Goal: Transaction & Acquisition: Purchase product/service

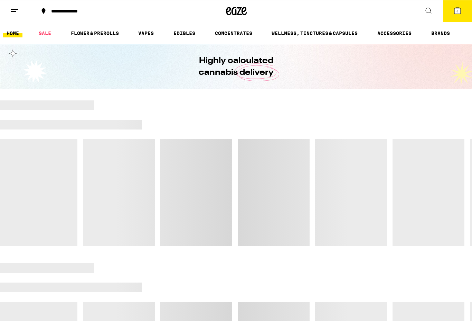
click at [459, 15] on button "4" at bounding box center [457, 10] width 29 height 21
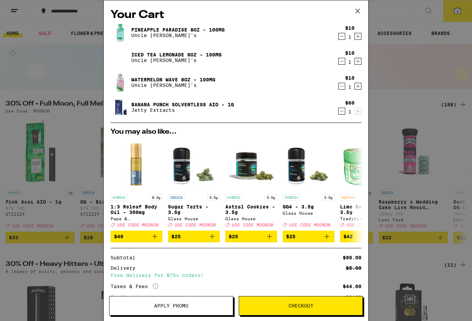
click at [186, 305] on span "Apply Promo" at bounding box center [171, 305] width 34 height 5
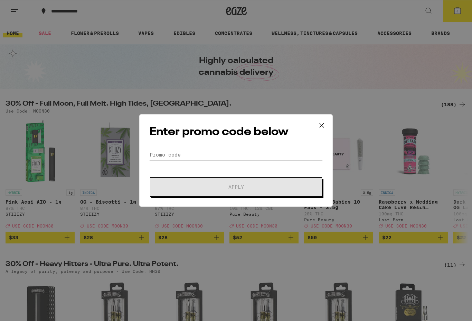
click at [258, 150] on input "Promo Code" at bounding box center [236, 154] width 174 height 10
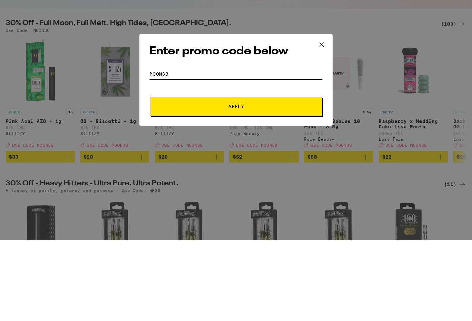
type input "Moon30"
click at [261, 177] on button "Apply" at bounding box center [236, 186] width 172 height 19
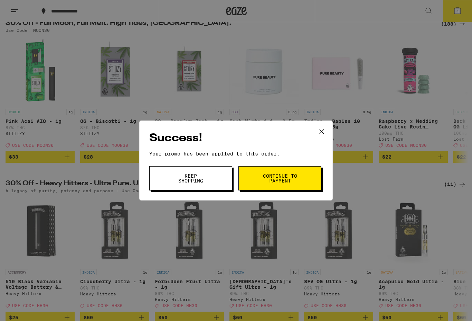
click at [284, 181] on span "Continue to payment" at bounding box center [279, 178] width 35 height 10
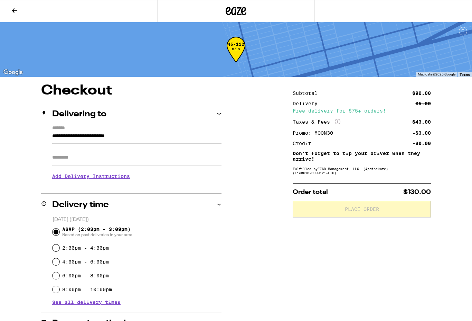
click at [15, 12] on icon at bounding box center [14, 11] width 8 height 8
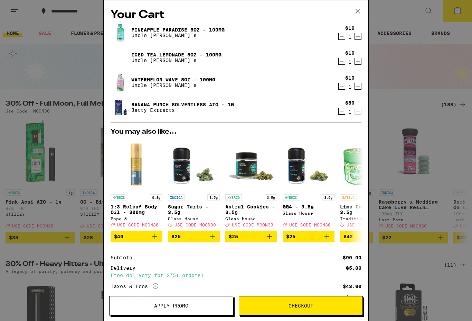
click at [192, 305] on span "Apply Promo" at bounding box center [171, 305] width 123 height 5
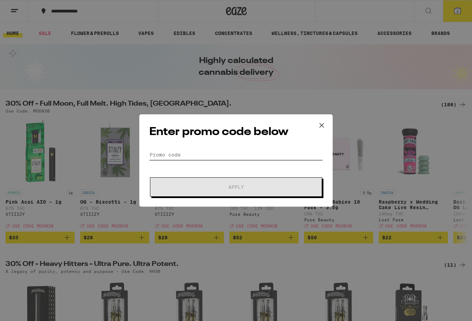
click at [232, 151] on input "Promo Code" at bounding box center [236, 154] width 174 height 10
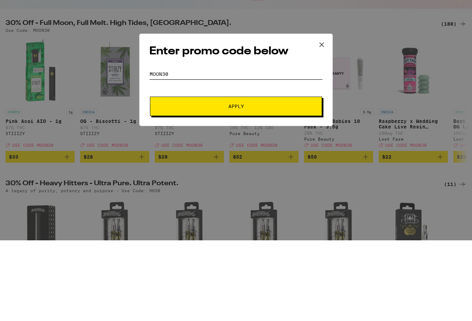
type input "MOON30"
click at [259, 184] on span "Apply" at bounding box center [236, 186] width 124 height 5
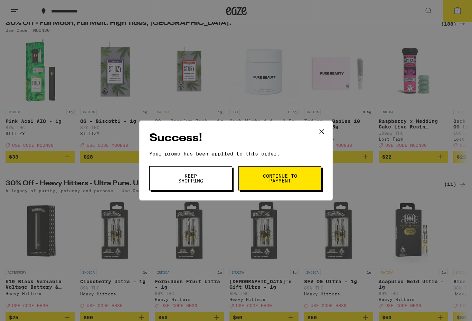
click at [209, 180] on button "Keep Shopping" at bounding box center [190, 178] width 83 height 24
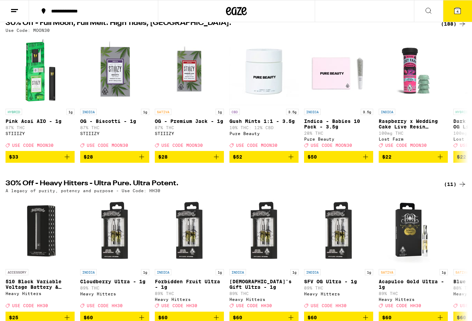
click at [461, 11] on icon at bounding box center [458, 11] width 6 height 6
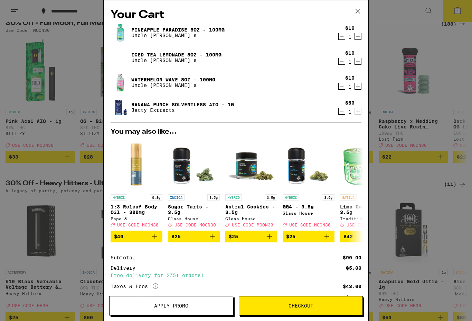
click at [312, 306] on span "Checkout" at bounding box center [301, 305] width 25 height 5
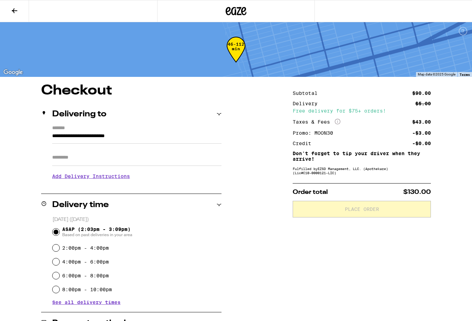
click at [15, 7] on icon at bounding box center [14, 11] width 8 height 8
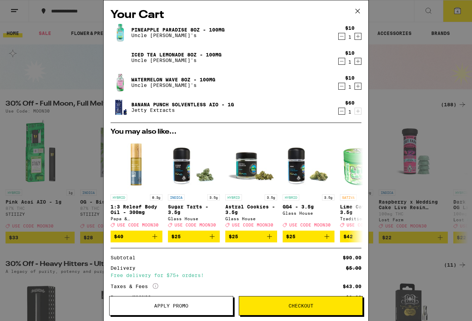
click at [341, 61] on icon "Decrement" at bounding box center [342, 61] width 6 height 8
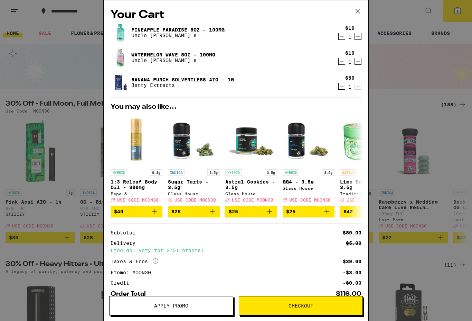
click at [341, 88] on icon "Decrement" at bounding box center [342, 86] width 6 height 8
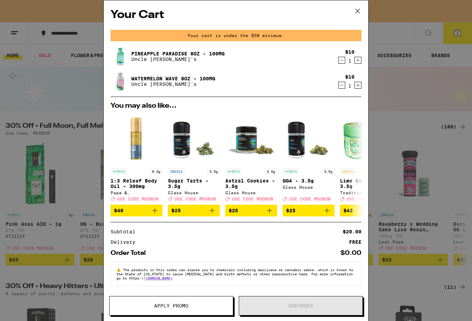
click at [345, 62] on button "Decrement" at bounding box center [342, 60] width 7 height 7
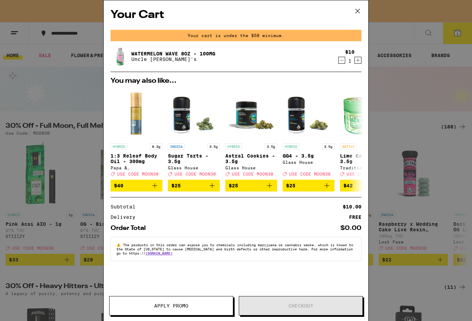
click at [343, 61] on icon "Decrement" at bounding box center [342, 60] width 6 height 8
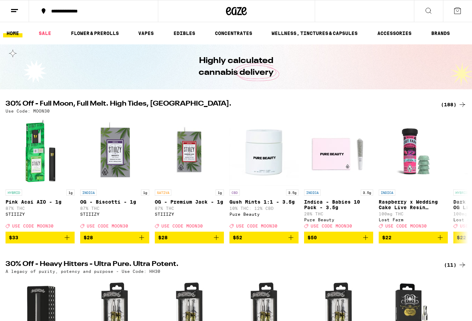
click at [430, 10] on icon at bounding box center [429, 11] width 8 height 8
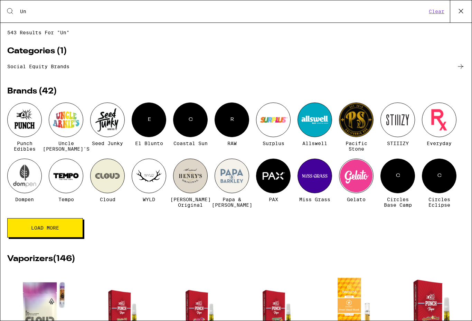
type input "Un"
click at [65, 121] on div at bounding box center [66, 119] width 35 height 35
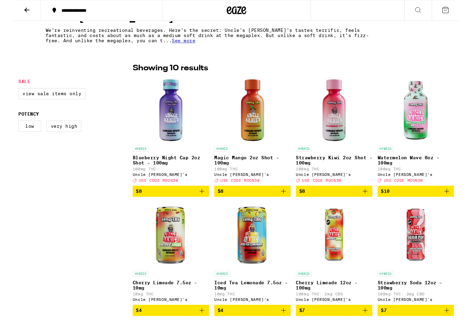
scroll to position [142, 0]
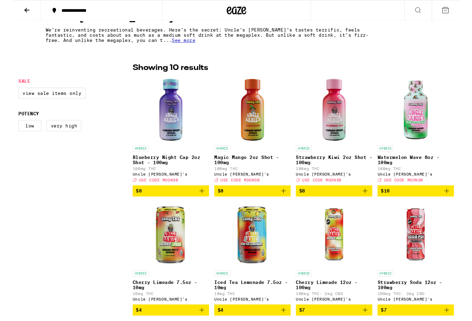
click at [344, 129] on img "Open page for Strawberry Kiwi 2oz Shot - 100mg from Uncle Arnie's" at bounding box center [339, 115] width 69 height 69
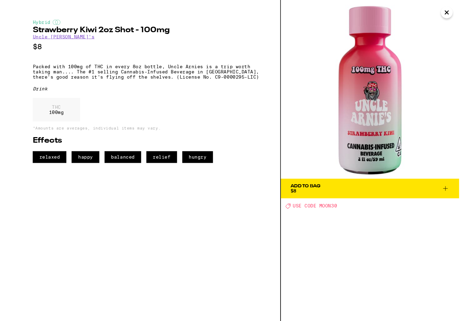
click at [459, 199] on icon at bounding box center [458, 199] width 8 height 8
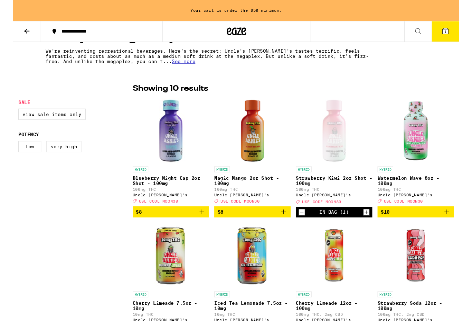
click at [461, 34] on icon at bounding box center [458, 33] width 8 height 8
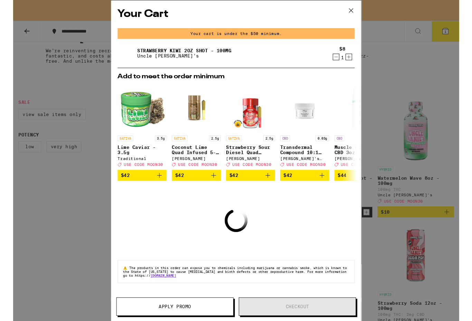
click at [358, 63] on icon "Increment" at bounding box center [355, 60] width 6 height 8
click at [358, 60] on icon "Increment" at bounding box center [355, 60] width 6 height 8
click at [186, 320] on span "Apply Promo" at bounding box center [171, 324] width 34 height 5
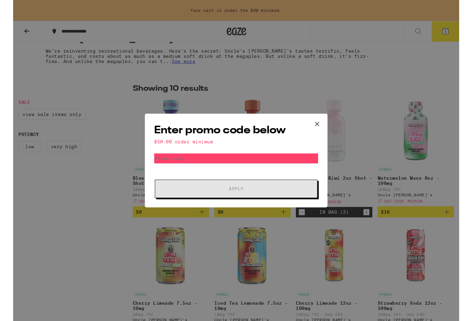
click at [325, 131] on icon at bounding box center [322, 131] width 10 height 10
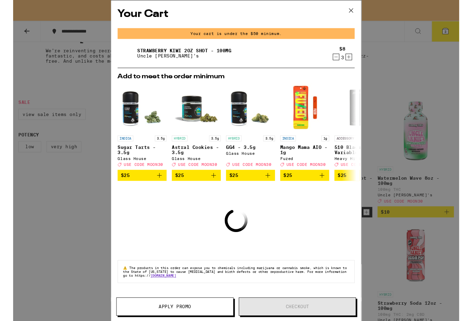
click at [358, 15] on icon at bounding box center [358, 11] width 10 height 10
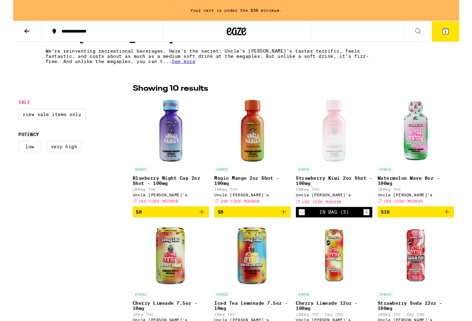
click at [18, 34] on icon at bounding box center [14, 33] width 8 height 8
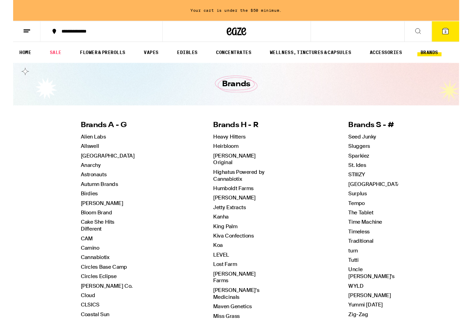
click at [428, 31] on icon at bounding box center [429, 33] width 8 height 8
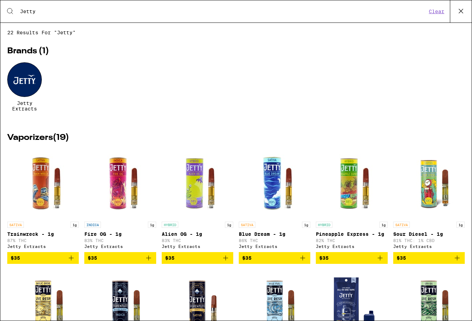
type input "Jetty"
click at [27, 84] on div at bounding box center [24, 79] width 35 height 35
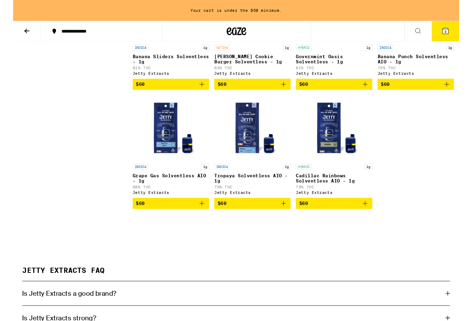
scroll to position [632, 0]
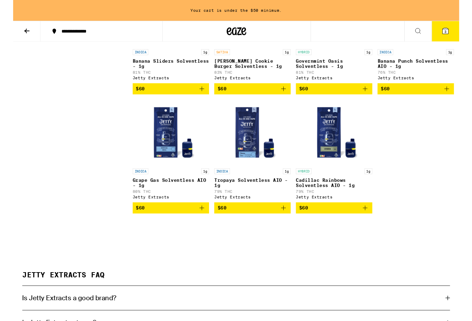
click at [338, 162] on img "Open page for Cadillac Rainbows Solventless AIO - 1g from Jetty Extracts" at bounding box center [339, 139] width 69 height 69
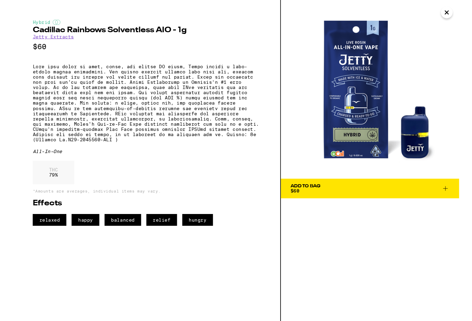
click at [457, 200] on icon at bounding box center [458, 199] width 8 height 8
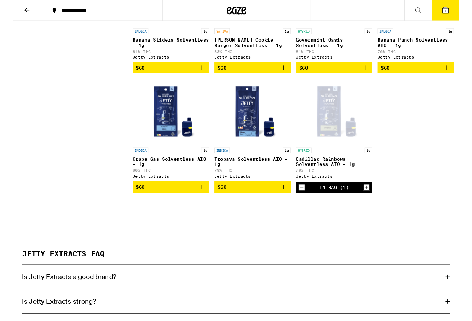
click at [460, 12] on icon at bounding box center [458, 11] width 6 height 6
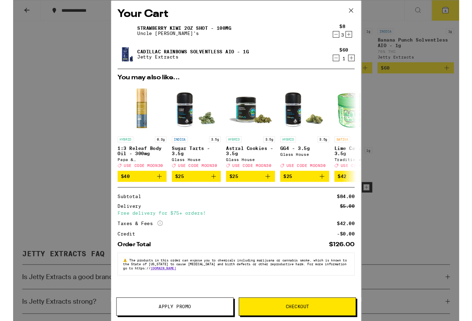
click at [185, 320] on span "Apply Promo" at bounding box center [171, 324] width 34 height 5
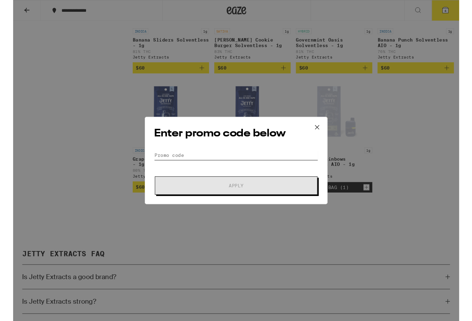
click at [254, 165] on input "Promo Code" at bounding box center [236, 164] width 174 height 10
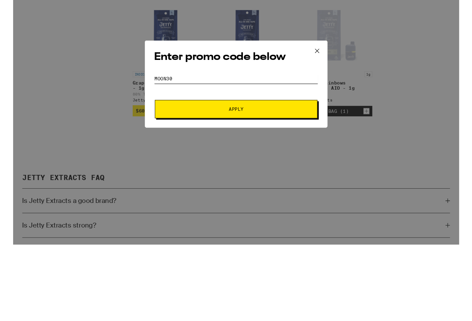
type input "Moon30"
click at [276, 186] on button "Apply" at bounding box center [236, 195] width 172 height 19
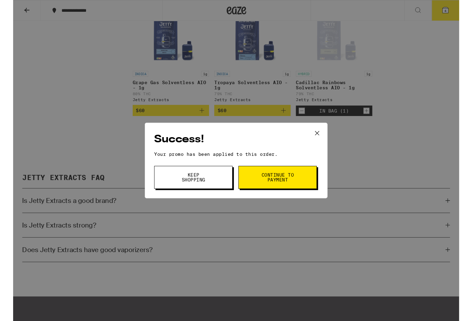
click at [272, 186] on span "Continue to payment" at bounding box center [279, 188] width 35 height 10
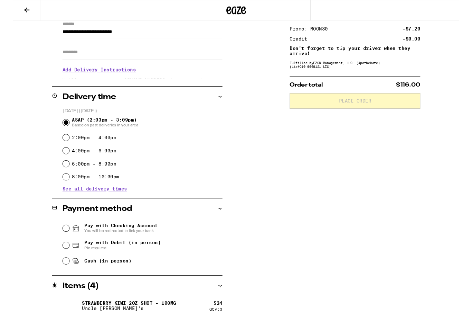
scroll to position [103, 0]
click at [57, 277] on input "Cash (in person)" at bounding box center [56, 275] width 7 height 7
radio input "true"
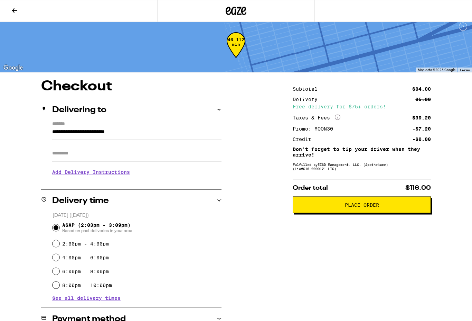
scroll to position [0, 0]
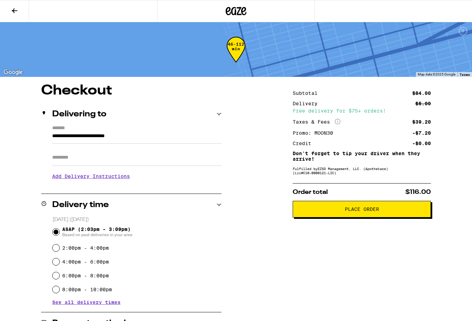
click at [106, 158] on input "Apt/Suite" at bounding box center [136, 157] width 169 height 17
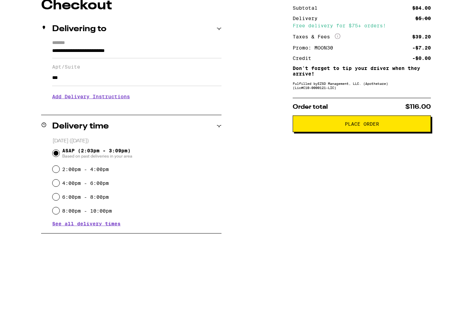
type input "***"
click at [124, 174] on h3 "Add Delivery Instructions" at bounding box center [136, 182] width 169 height 16
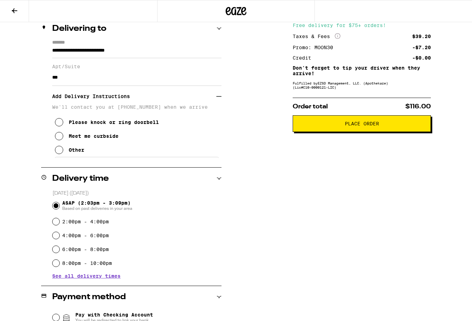
click at [61, 140] on icon at bounding box center [59, 136] width 8 height 8
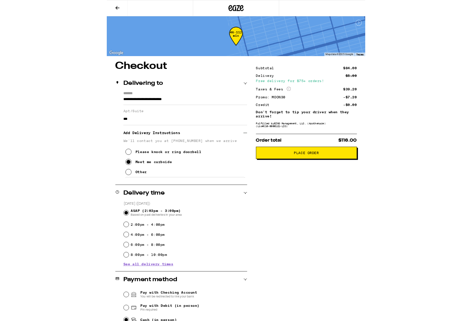
scroll to position [186, 0]
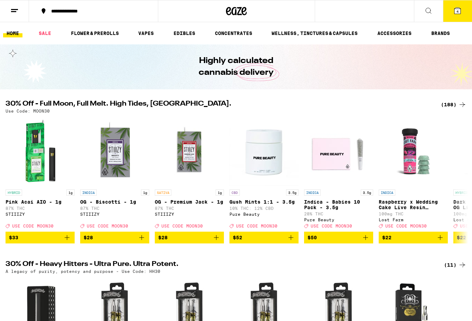
click at [456, 14] on icon at bounding box center [458, 11] width 8 height 8
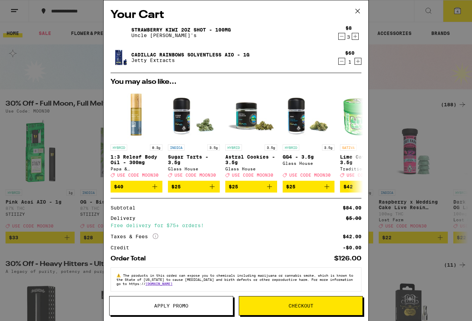
click at [184, 299] on span "Apply Promo" at bounding box center [171, 305] width 34 height 5
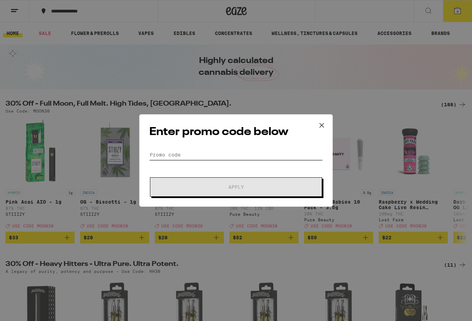
click at [248, 150] on input "Promo Code" at bounding box center [236, 154] width 174 height 10
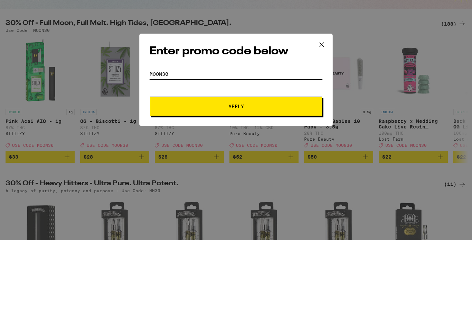
type input "Moon30"
click at [249, 184] on span "Apply" at bounding box center [236, 186] width 124 height 5
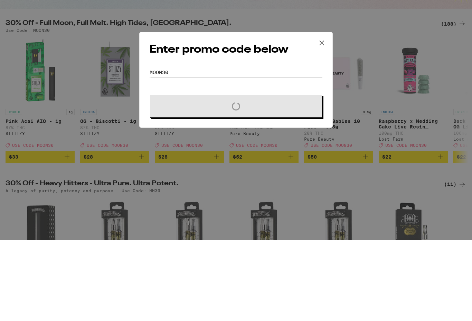
scroll to position [81, 0]
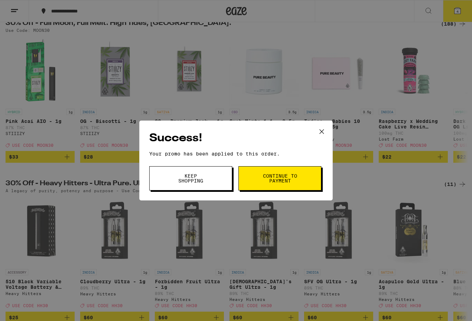
click at [212, 177] on button "Keep Shopping" at bounding box center [190, 178] width 83 height 24
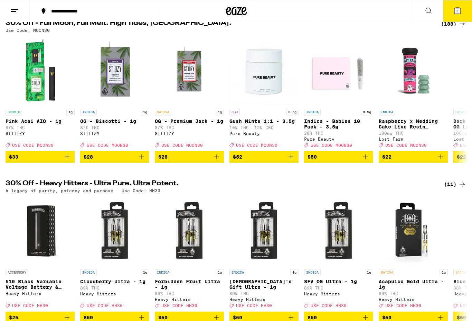
click at [458, 15] on button "4" at bounding box center [457, 10] width 29 height 21
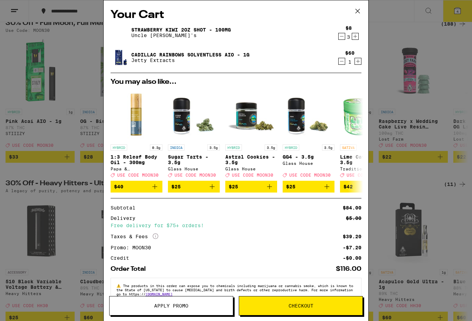
click at [444, 73] on div "Your Cart Strawberry Kiwi 2oz Shot - 100mg Uncle Arnie's $8 3 Cadillac Rainbows…" at bounding box center [236, 160] width 472 height 321
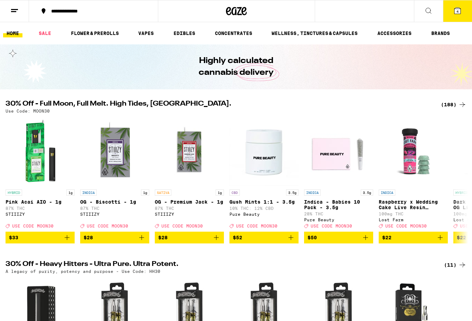
click at [459, 17] on button "4" at bounding box center [457, 10] width 29 height 21
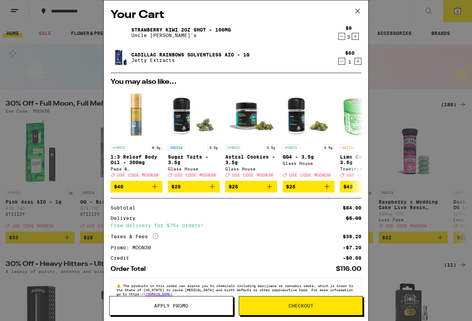
click at [285, 306] on span "Checkout" at bounding box center [300, 305] width 123 height 5
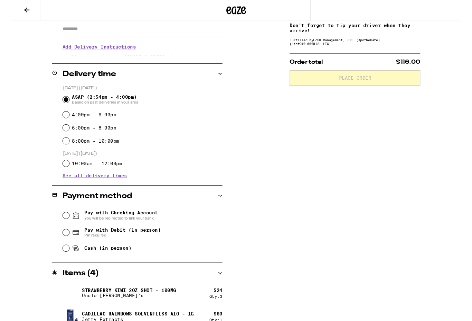
scroll to position [137, 0]
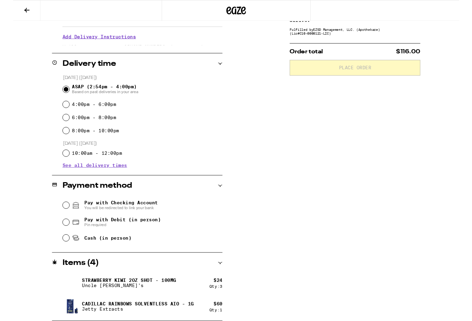
click at [55, 252] on input "Cash (in person)" at bounding box center [56, 251] width 7 height 7
radio input "true"
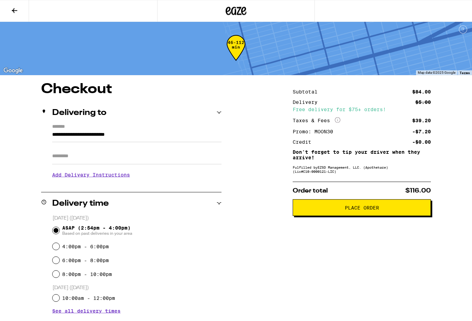
scroll to position [0, 0]
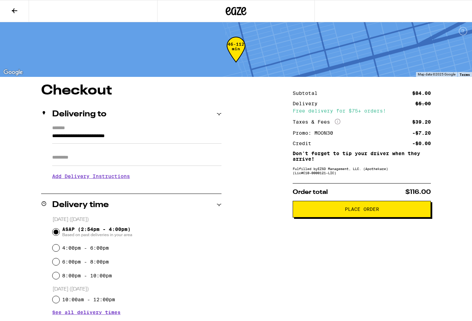
click at [118, 160] on input "Apt/Suite" at bounding box center [136, 157] width 169 height 17
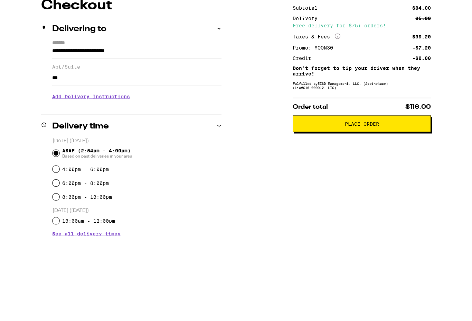
scroll to position [85, 0]
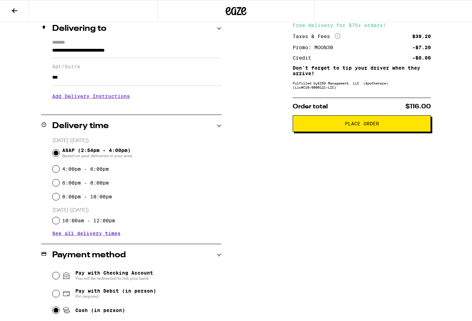
type input "***"
click at [109, 104] on h3 "Add Delivery Instructions" at bounding box center [136, 96] width 169 height 16
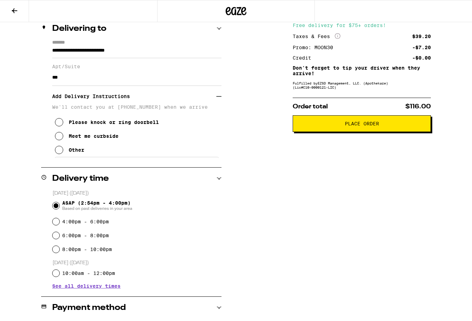
click at [62, 140] on icon at bounding box center [59, 136] width 8 height 8
click at [58, 154] on icon at bounding box center [59, 150] width 8 height 8
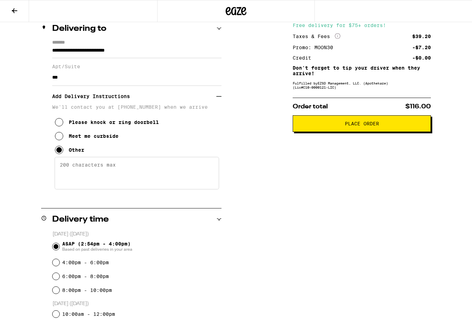
click at [60, 138] on icon at bounding box center [59, 136] width 8 height 8
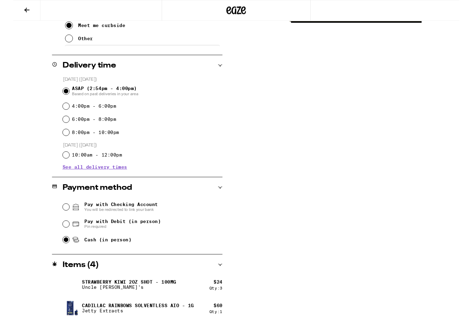
scroll to position [196, 0]
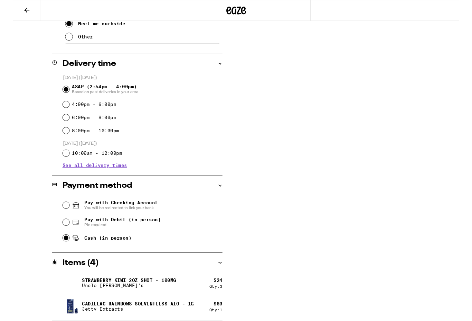
click at [110, 320] on p "Cadillac Rainbows Solventless AIO - 1g" at bounding box center [132, 321] width 118 height 6
click at [117, 319] on p "Cadillac Rainbows Solventless AIO - 1g" at bounding box center [132, 321] width 118 height 6
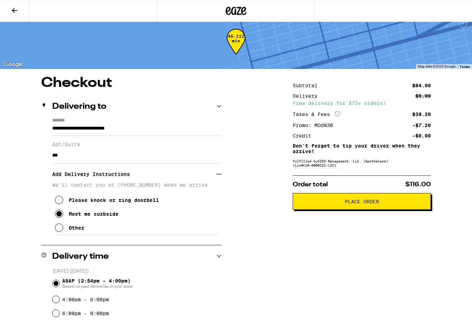
scroll to position [0, 0]
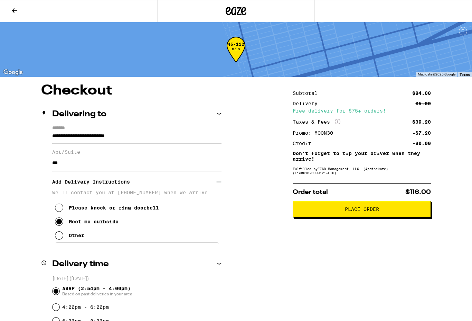
click at [8, 11] on button at bounding box center [14, 11] width 29 height 22
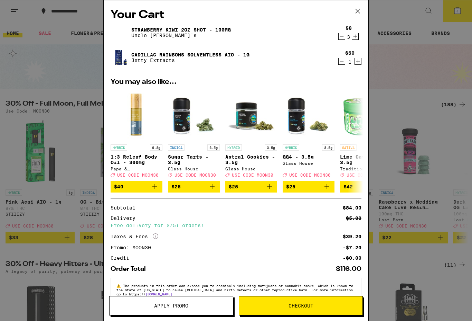
click at [172, 57] on link "Cadillac Rainbows Solventless AIO - 1g" at bounding box center [190, 55] width 118 height 6
click at [316, 303] on span "Checkout" at bounding box center [300, 305] width 123 height 5
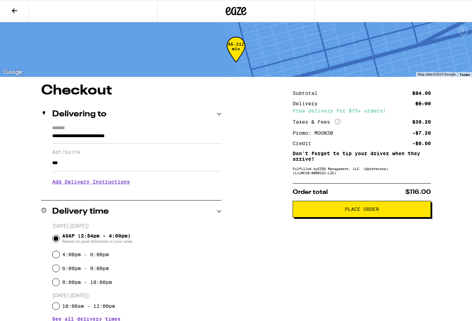
click at [115, 184] on h3 "Add Delivery Instructions" at bounding box center [136, 182] width 169 height 16
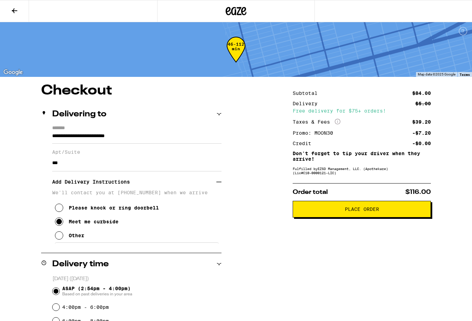
click at [369, 211] on span "Place Order" at bounding box center [362, 208] width 34 height 5
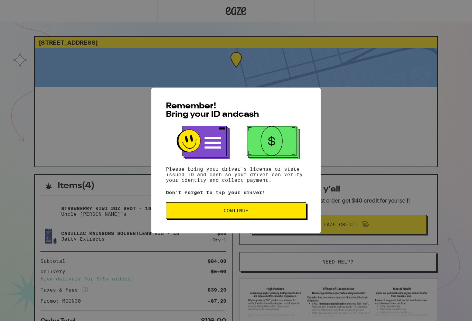
click at [253, 213] on span "Continue" at bounding box center [236, 210] width 129 height 5
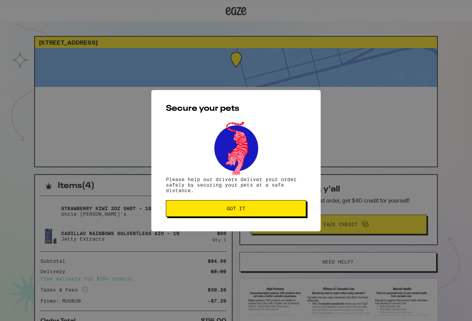
click at [250, 209] on span "Got it" at bounding box center [236, 208] width 129 height 5
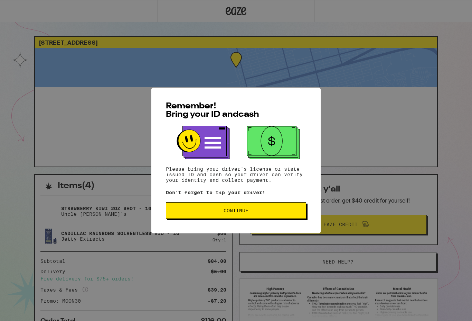
click at [271, 213] on span "Continue" at bounding box center [236, 210] width 129 height 5
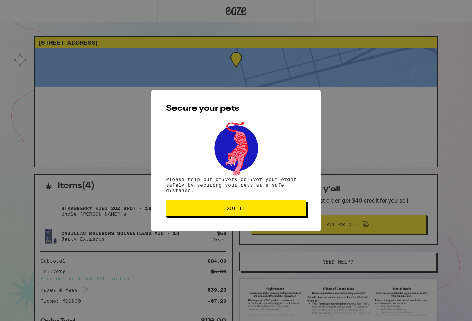
click at [246, 209] on span "Got it" at bounding box center [236, 208] width 129 height 5
